Goal: Task Accomplishment & Management: Manage account settings

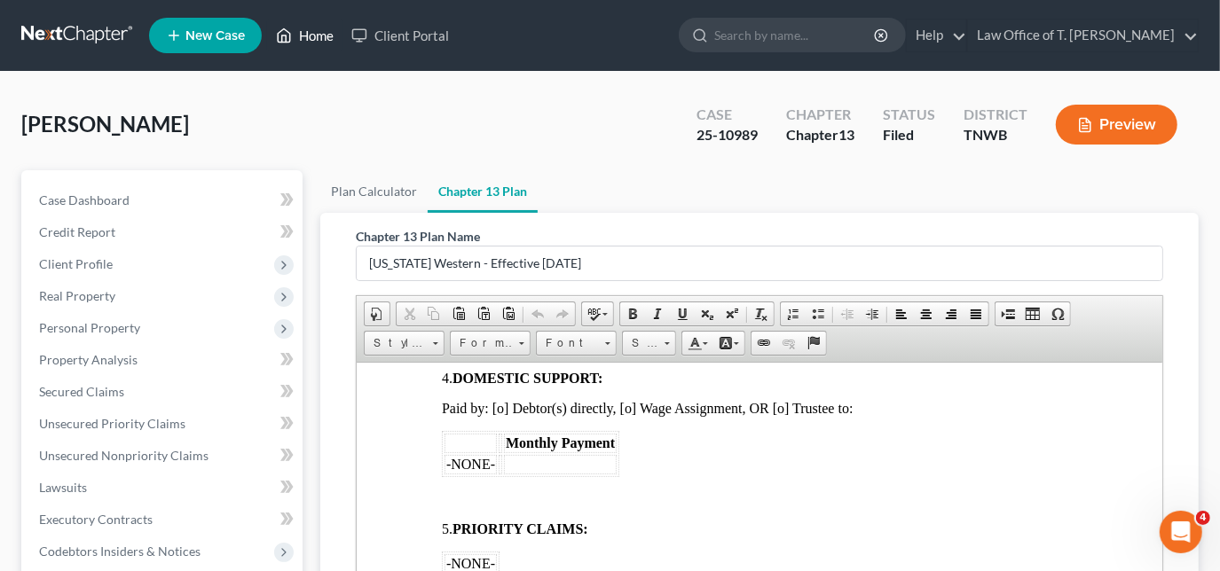
click at [323, 37] on link "Home" at bounding box center [304, 36] width 75 height 32
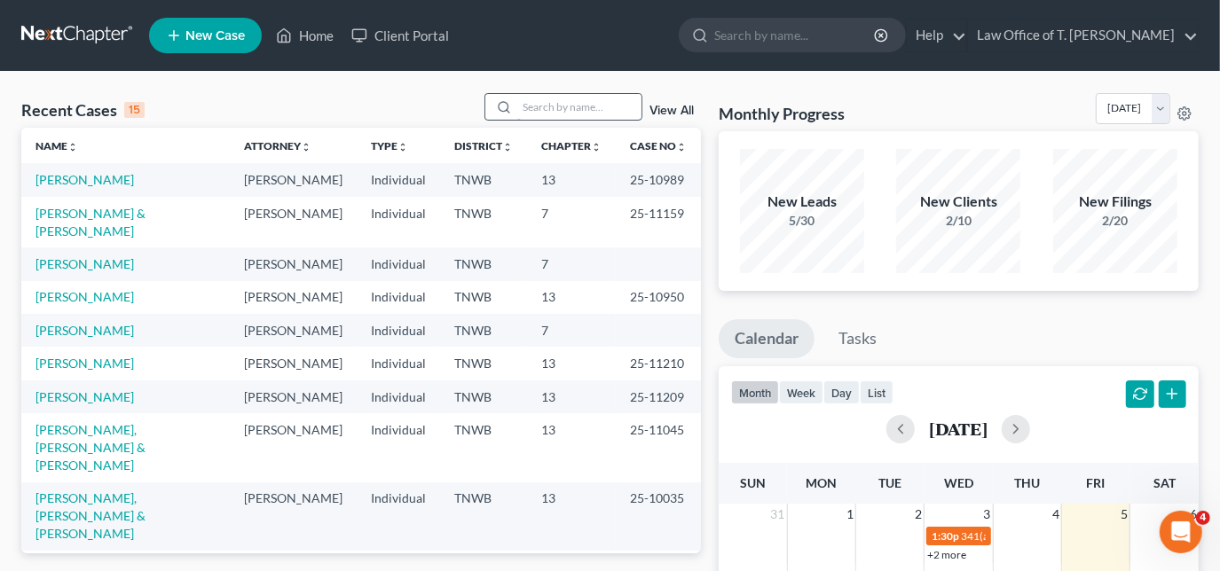
click at [543, 111] on input "search" at bounding box center [579, 107] width 124 height 26
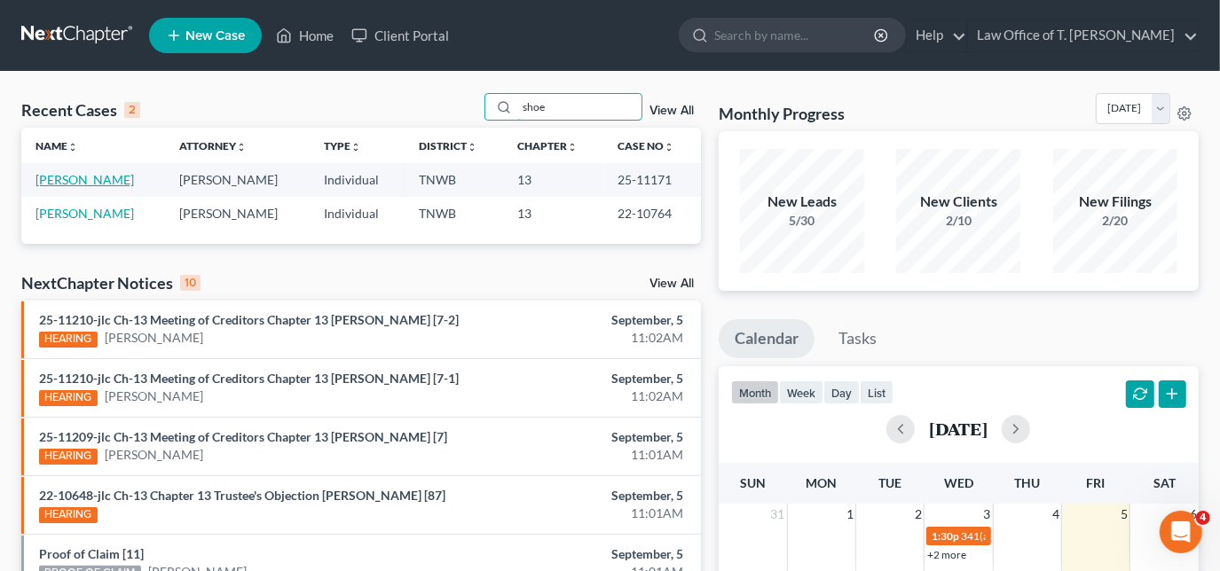
type input "shoe"
click at [83, 181] on link "[PERSON_NAME]" at bounding box center [84, 179] width 99 height 15
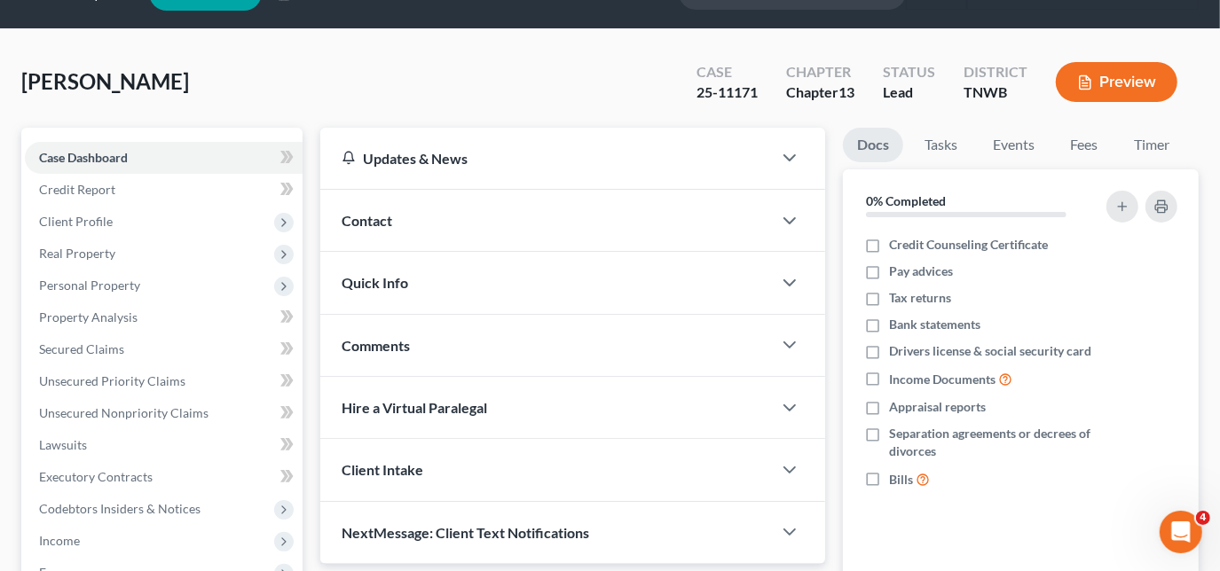
scroll to position [80, 0]
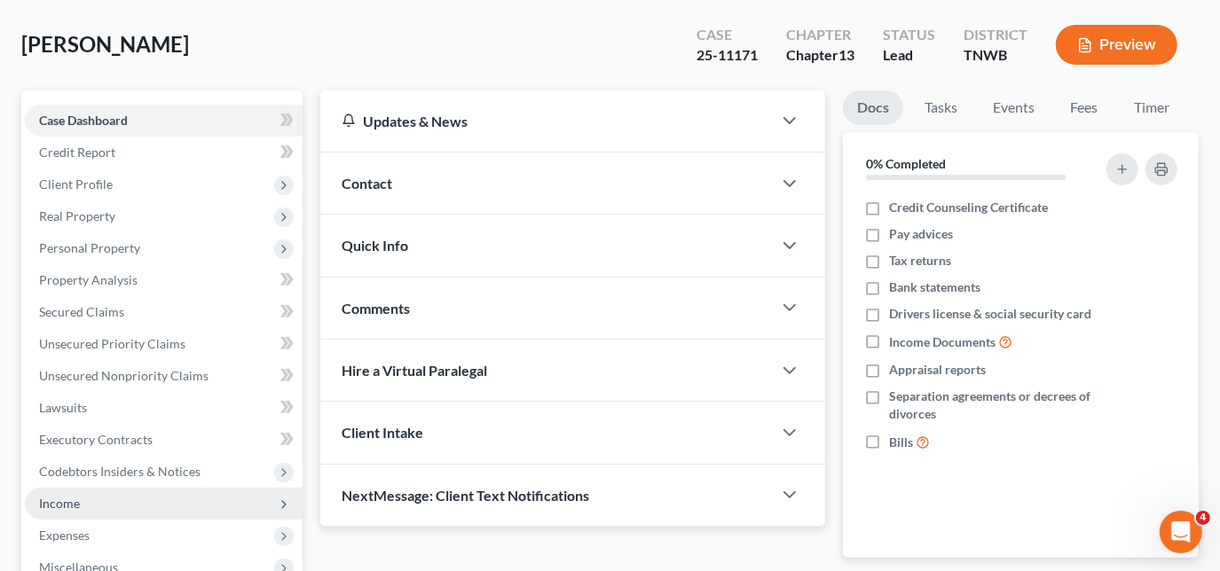
click at [43, 488] on span "Income" at bounding box center [164, 504] width 278 height 32
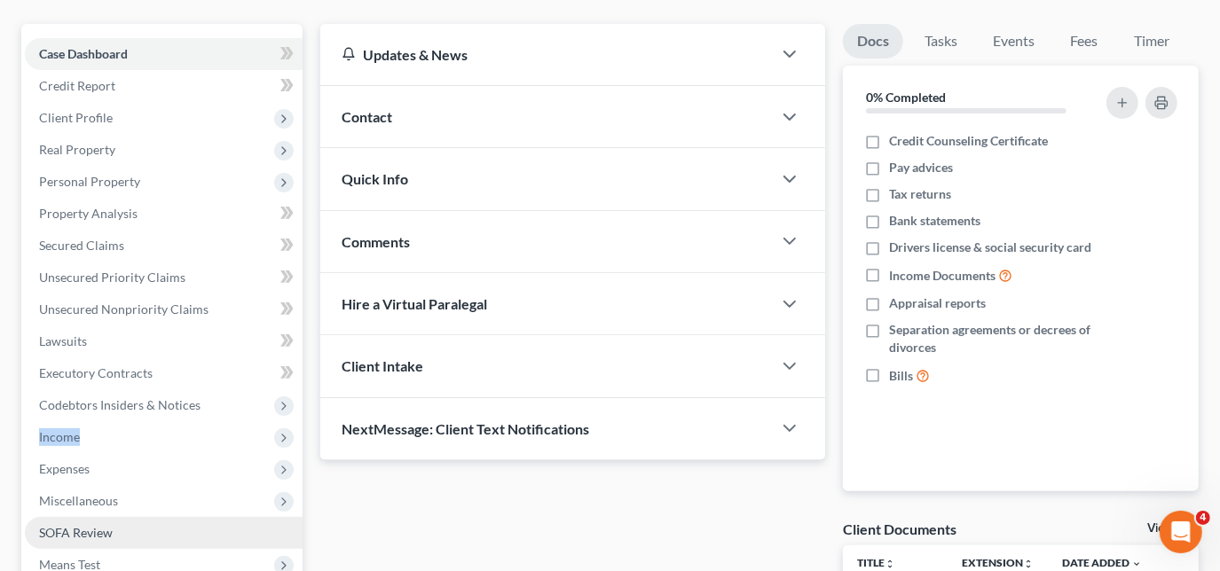
scroll to position [241, 0]
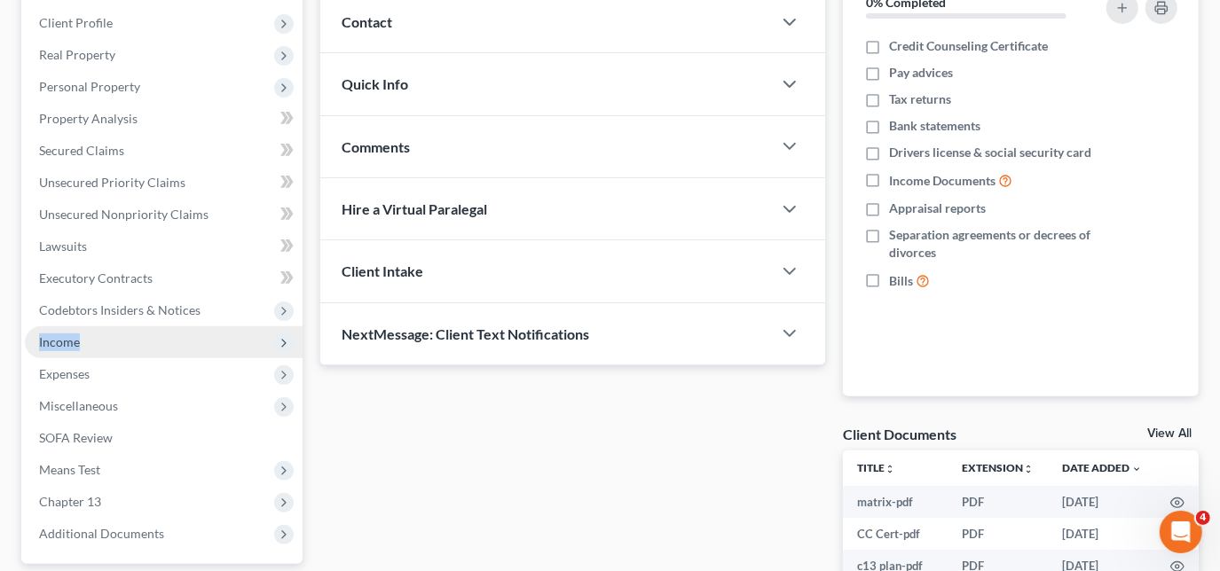
click at [57, 338] on span "Income" at bounding box center [59, 342] width 41 height 15
drag, startPoint x: 57, startPoint y: 338, endPoint x: 68, endPoint y: 337, distance: 11.6
click at [69, 338] on span "Income" at bounding box center [59, 342] width 41 height 15
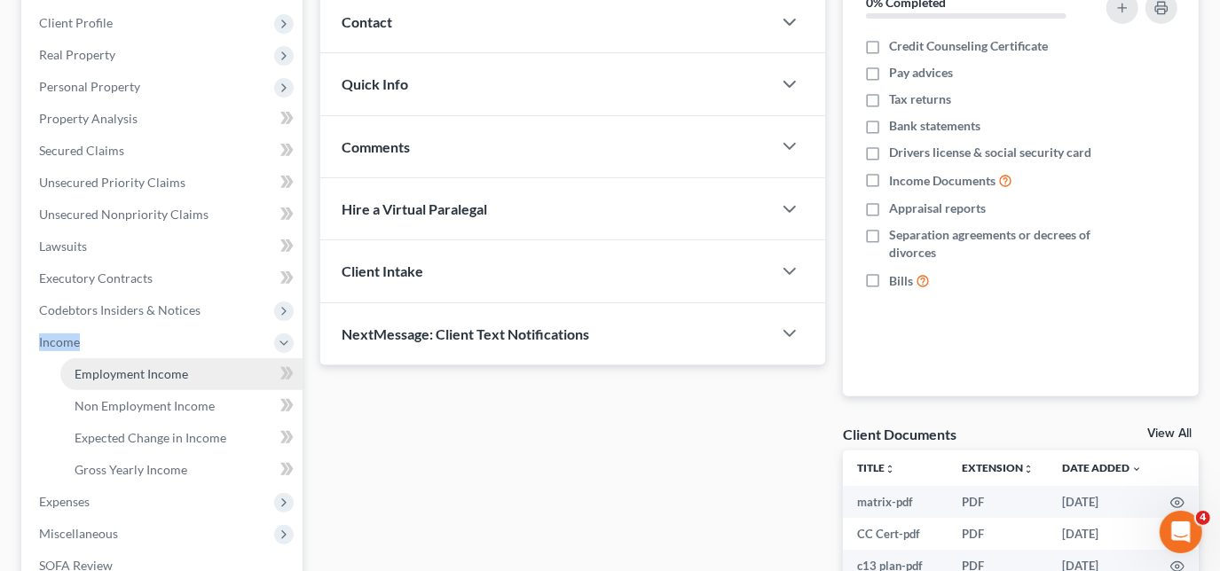
click at [135, 383] on link "Employment Income" at bounding box center [181, 375] width 242 height 32
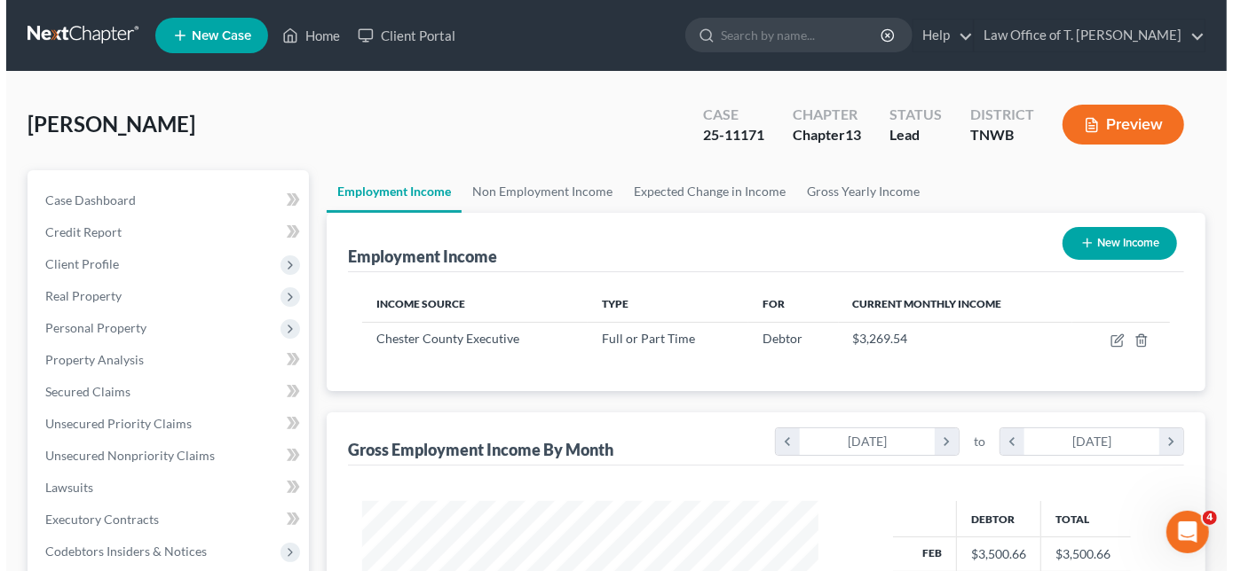
scroll to position [316, 492]
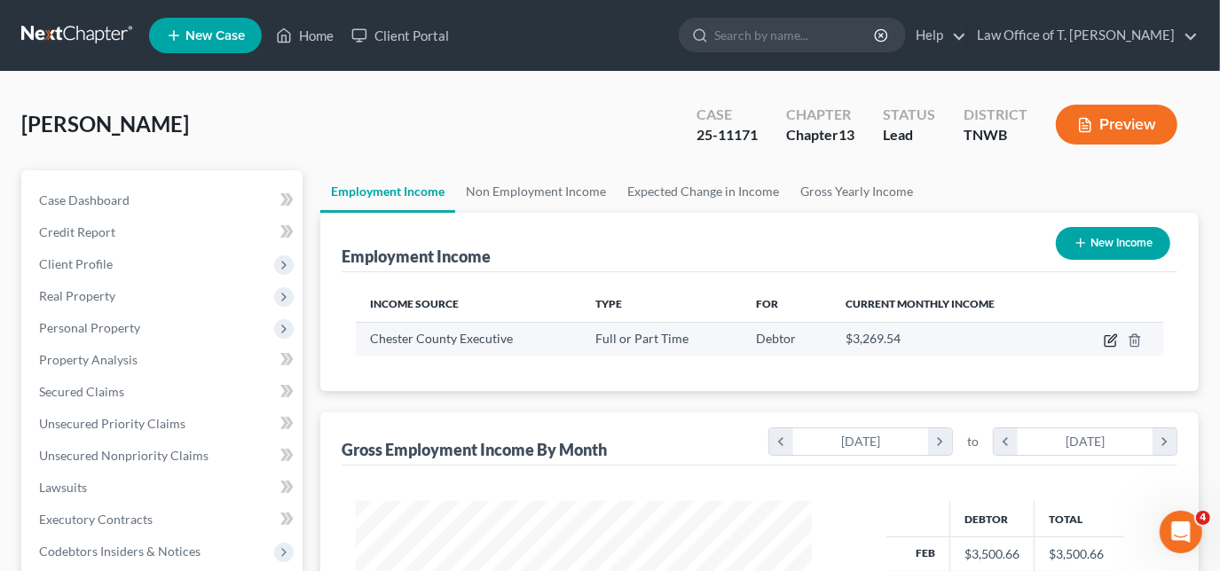
click at [1112, 338] on icon "button" at bounding box center [1112, 339] width 8 height 8
select select "0"
select select "44"
select select "2"
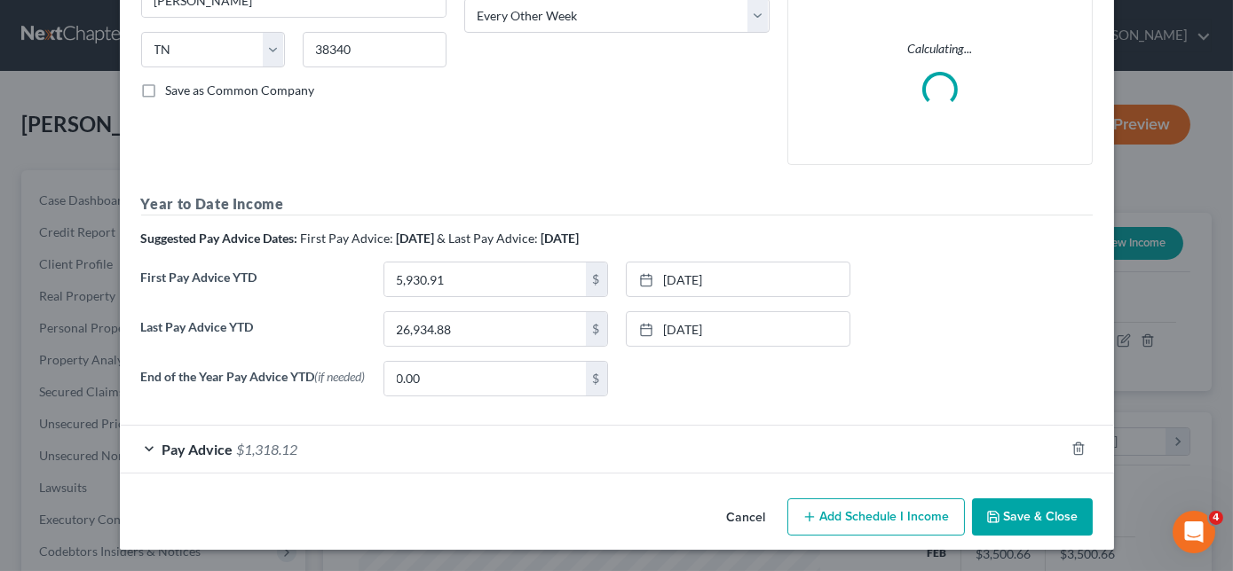
scroll to position [335, 0]
click at [147, 449] on div "Pay Advice $1,318.12" at bounding box center [592, 449] width 944 height 47
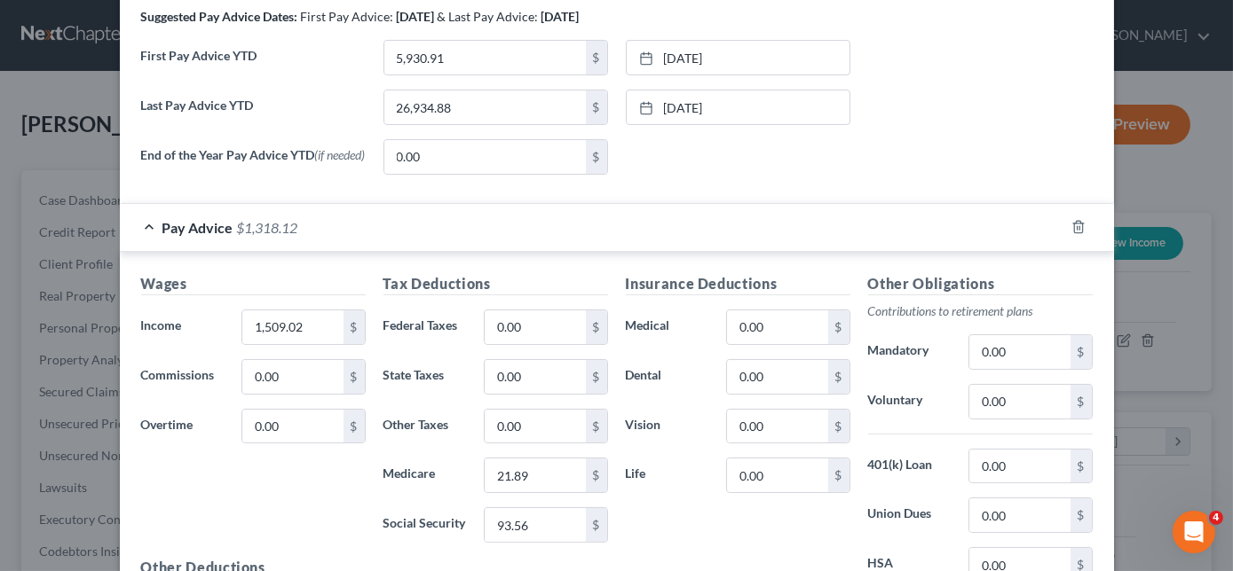
scroll to position [739, 0]
